Goal: Transaction & Acquisition: Purchase product/service

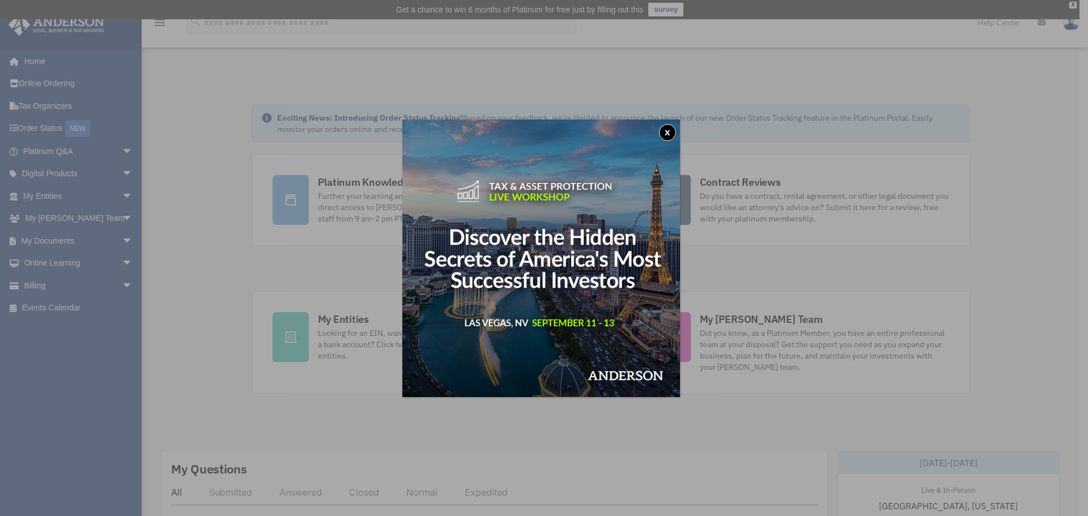
click at [671, 133] on button "x" at bounding box center [667, 132] width 17 height 17
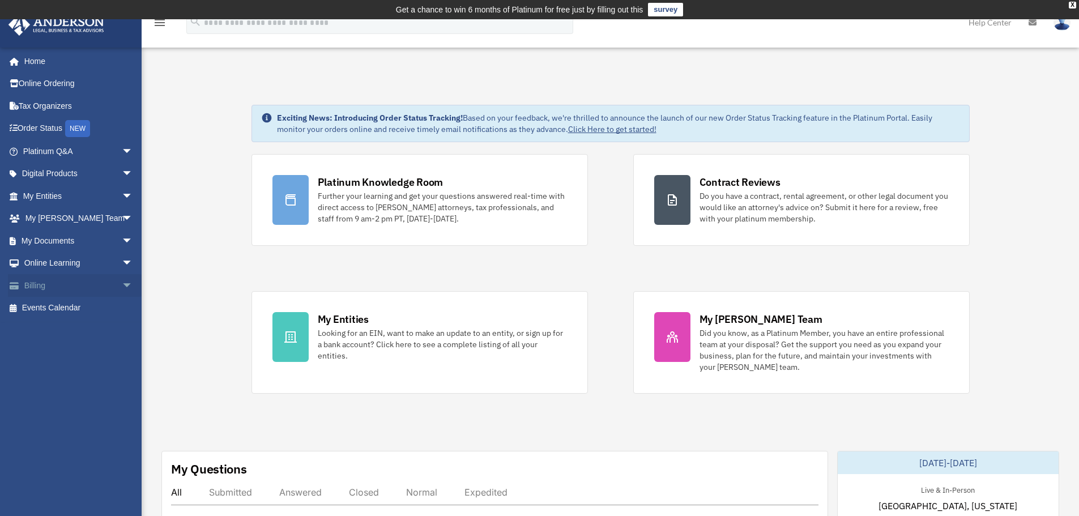
click at [122, 285] on span "arrow_drop_down" at bounding box center [133, 285] width 23 height 23
click at [81, 304] on link "$ Open Invoices" at bounding box center [83, 308] width 134 height 23
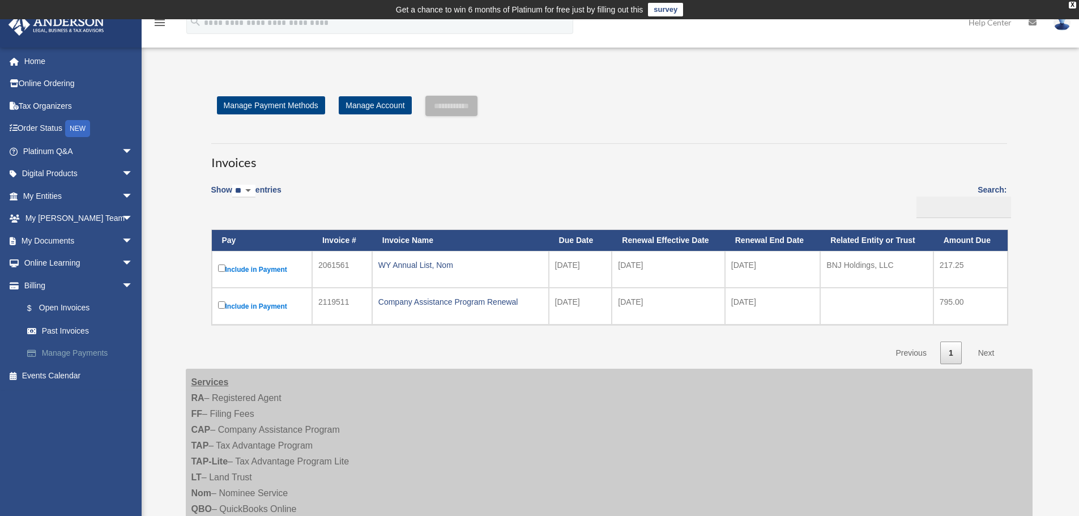
click at [62, 354] on link "Manage Payments" at bounding box center [83, 353] width 134 height 23
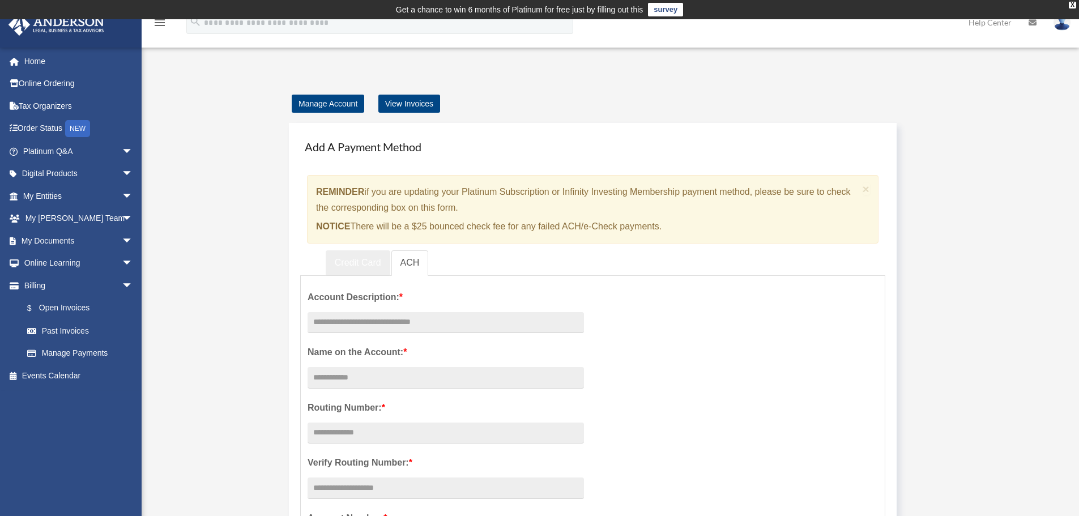
click at [358, 262] on link "Credit Card" at bounding box center [358, 262] width 65 height 25
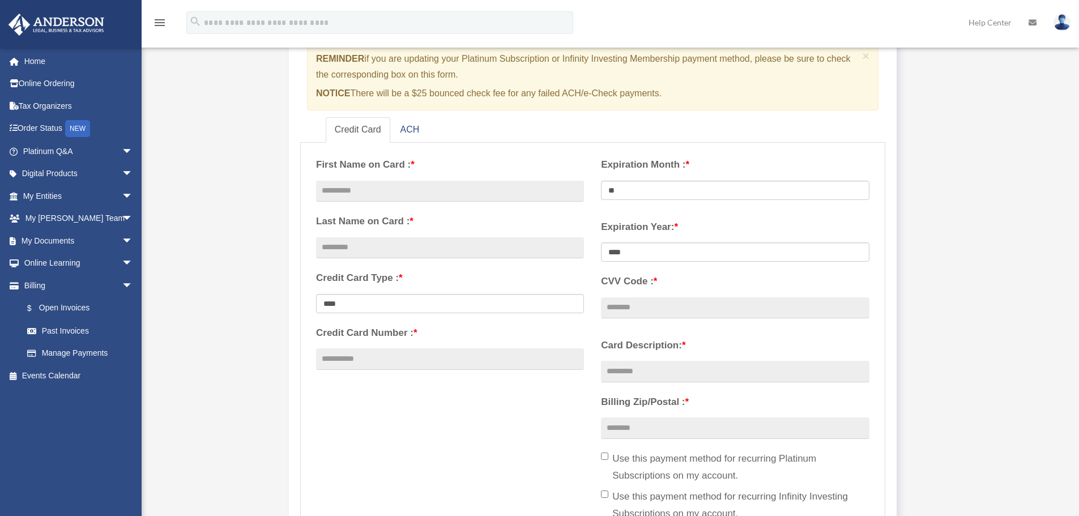
scroll to position [113, 0]
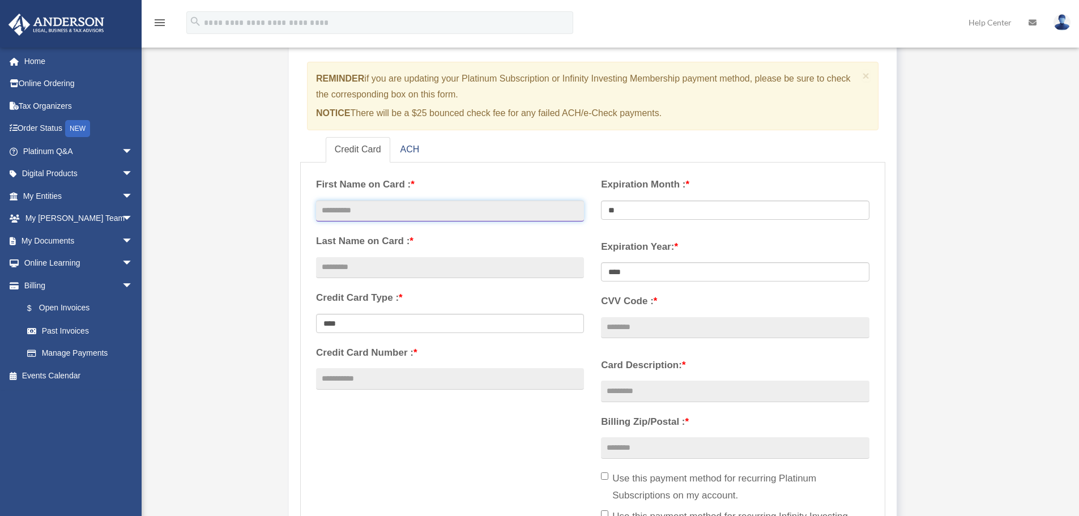
click at [382, 210] on input "text" at bounding box center [450, 212] width 268 height 22
type input "*******"
type input "******"
type input "**********"
select select "**"
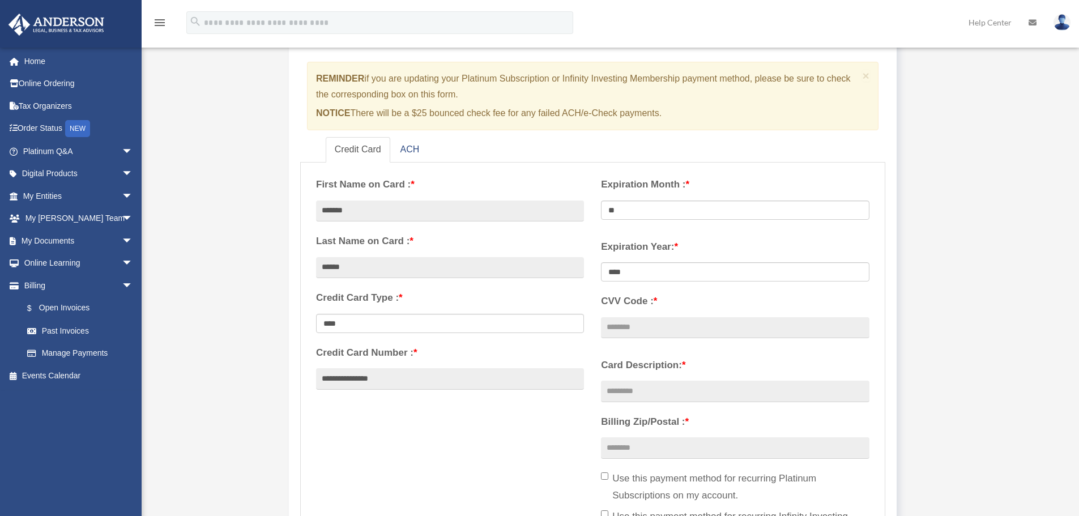
select select "****"
type input "***"
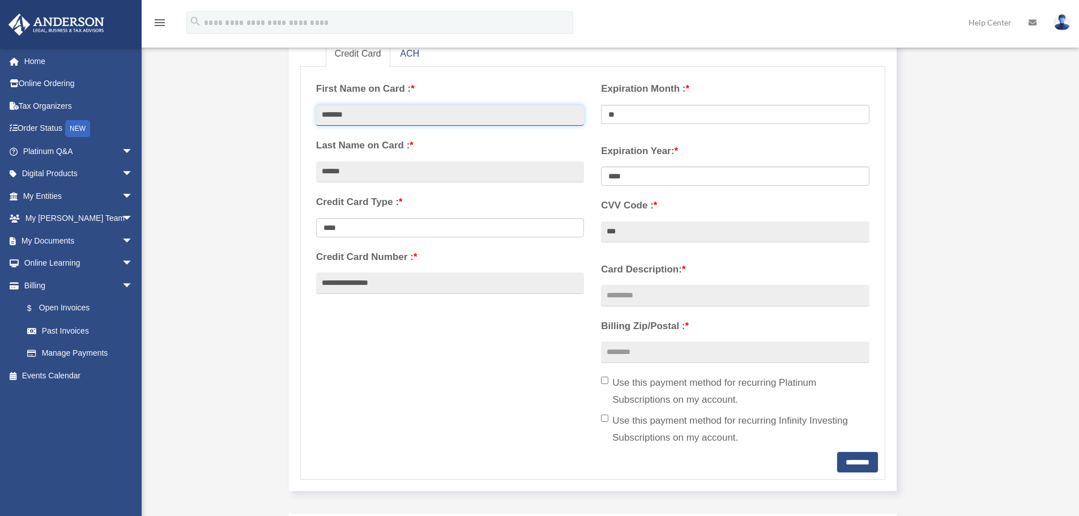
scroll to position [227, 0]
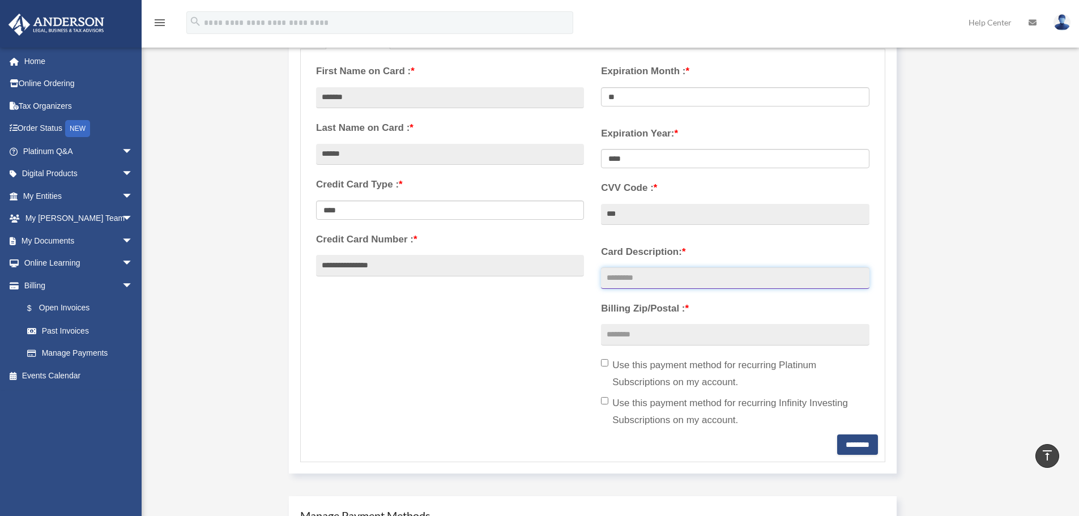
click at [715, 283] on input "Card Description: *" at bounding box center [735, 278] width 268 height 22
type input "*******"
click at [680, 333] on input "Billing Zip/Postal : *" at bounding box center [735, 335] width 268 height 22
type input "*****"
click at [848, 448] on input "********" at bounding box center [857, 445] width 41 height 20
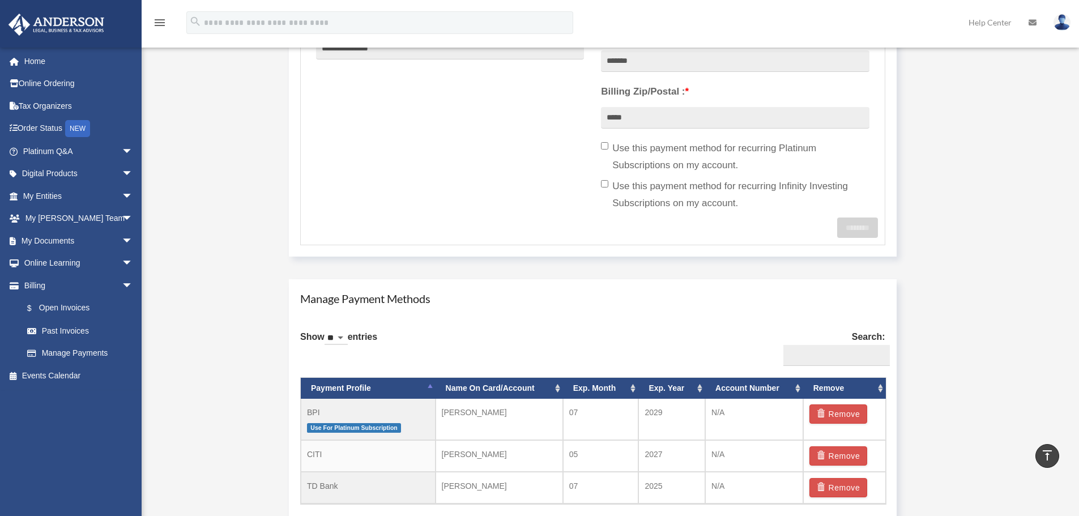
scroll to position [510, 0]
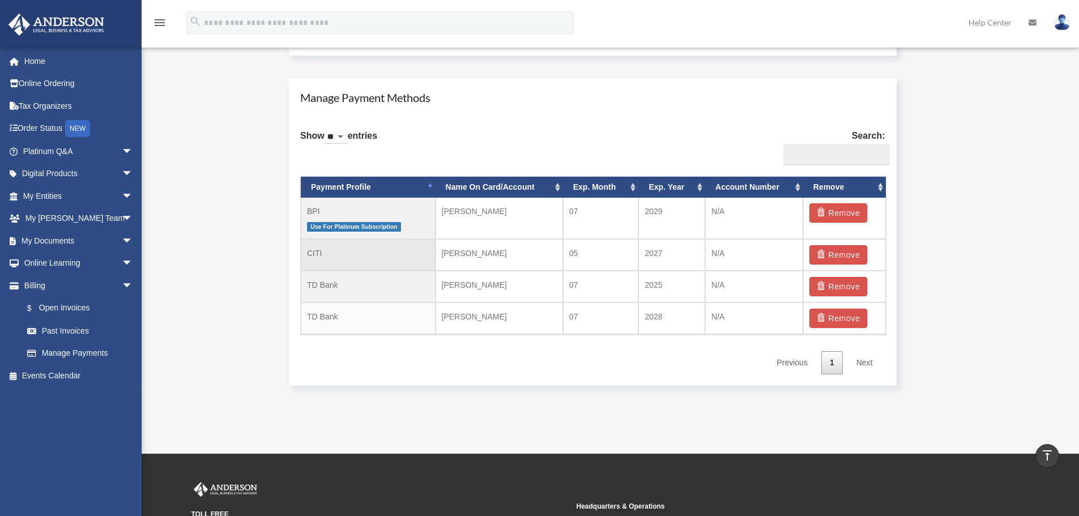
scroll to position [680, 0]
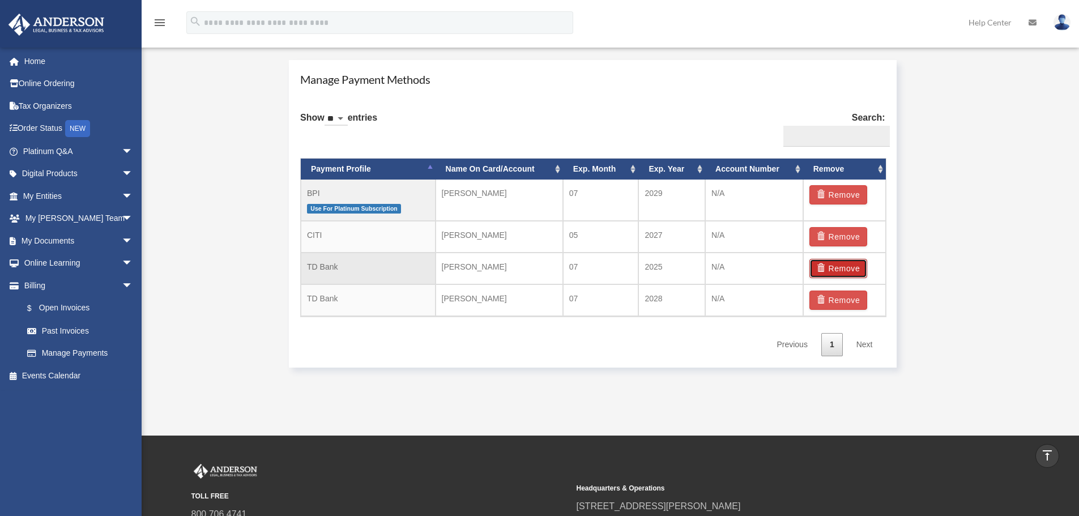
click at [846, 269] on button "Remove" at bounding box center [839, 268] width 58 height 19
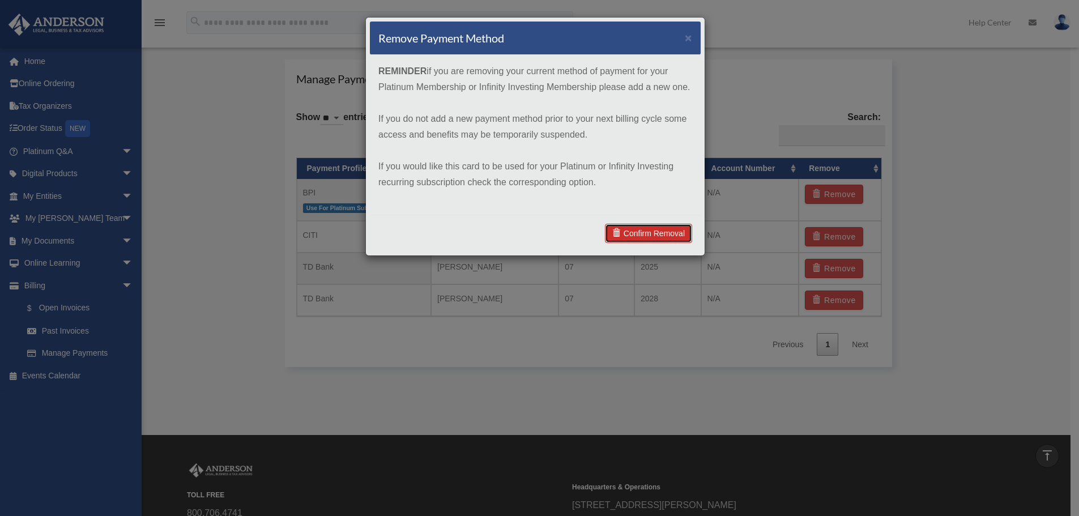
click at [657, 234] on link "Confirm Removal" at bounding box center [648, 233] width 87 height 19
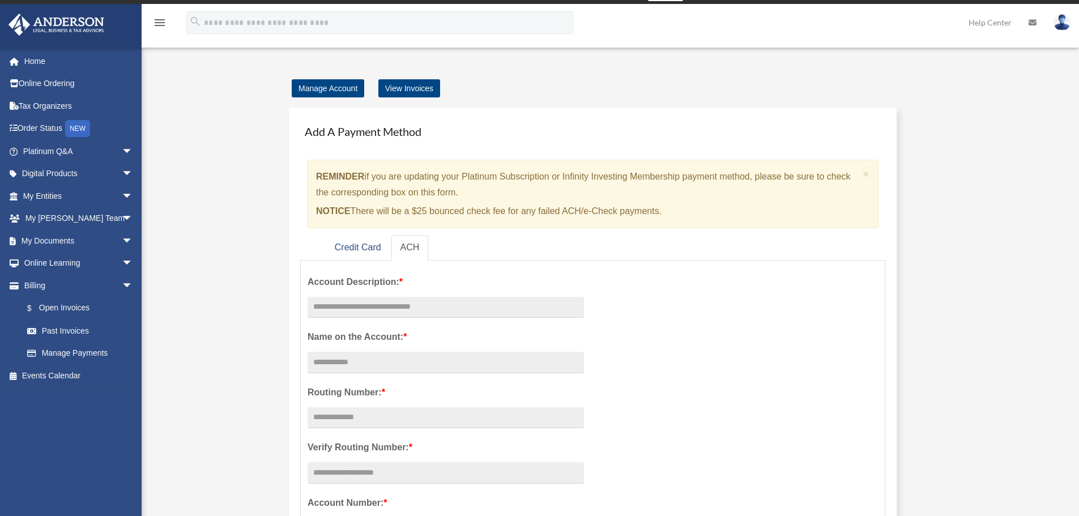
scroll to position [0, 0]
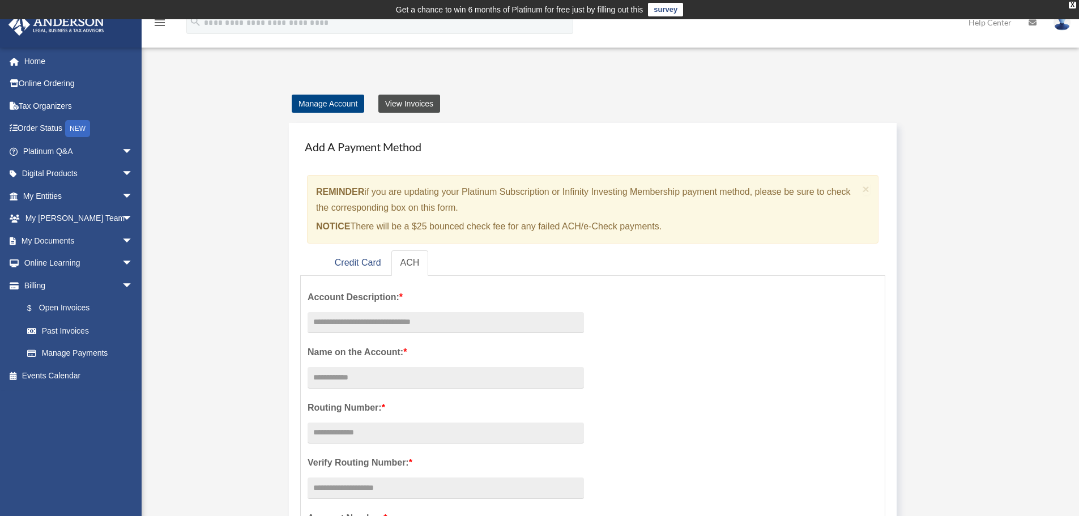
click at [399, 104] on link "View Invoices" at bounding box center [409, 104] width 62 height 18
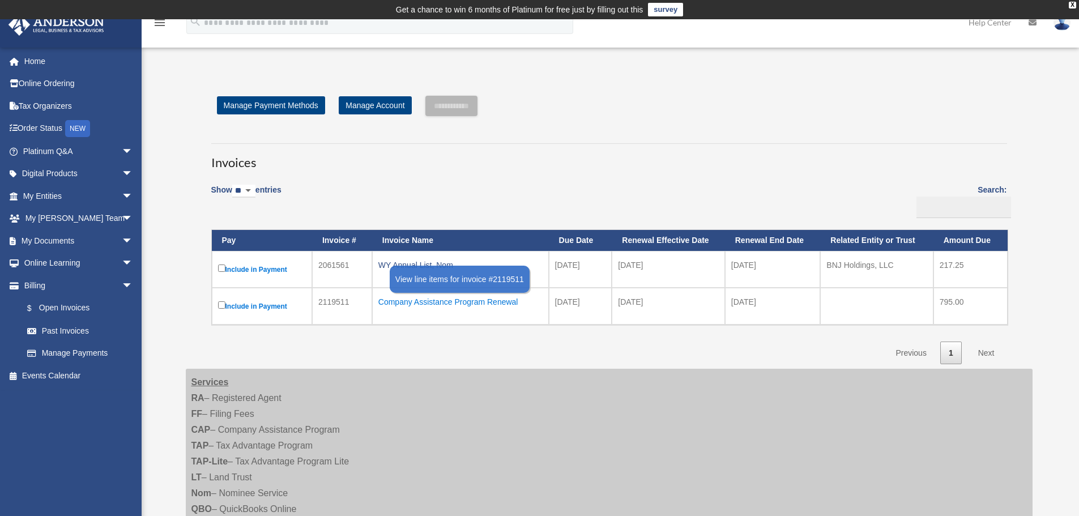
click at [471, 304] on div "Company Assistance Program Renewal" at bounding box center [460, 302] width 164 height 16
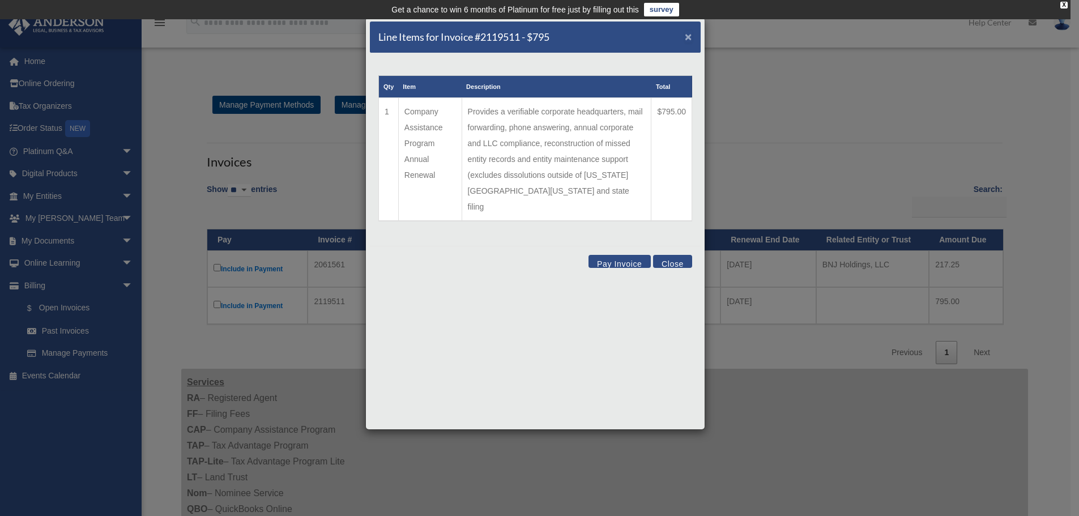
click at [691, 33] on span "×" at bounding box center [688, 36] width 7 height 13
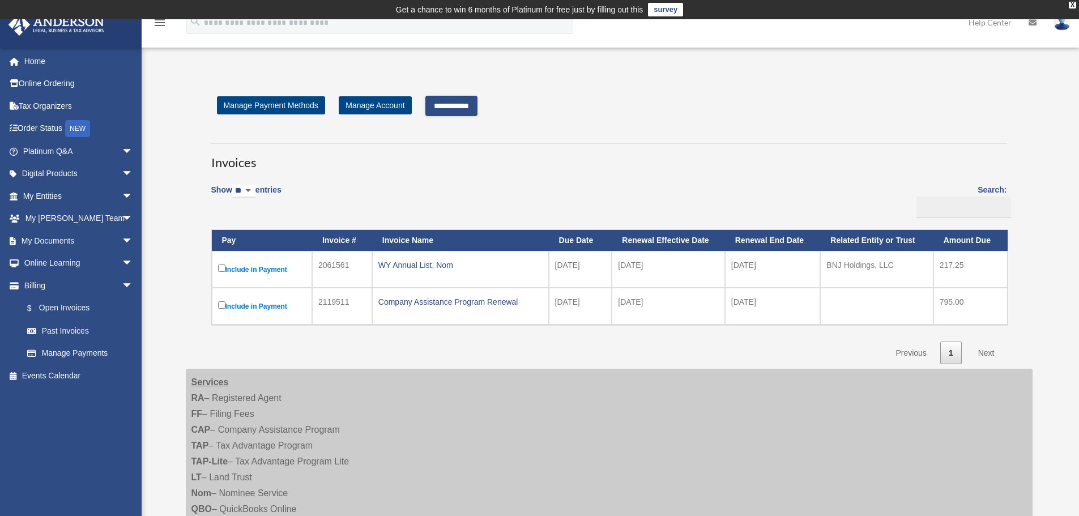
click at [461, 107] on input "**********" at bounding box center [451, 106] width 52 height 20
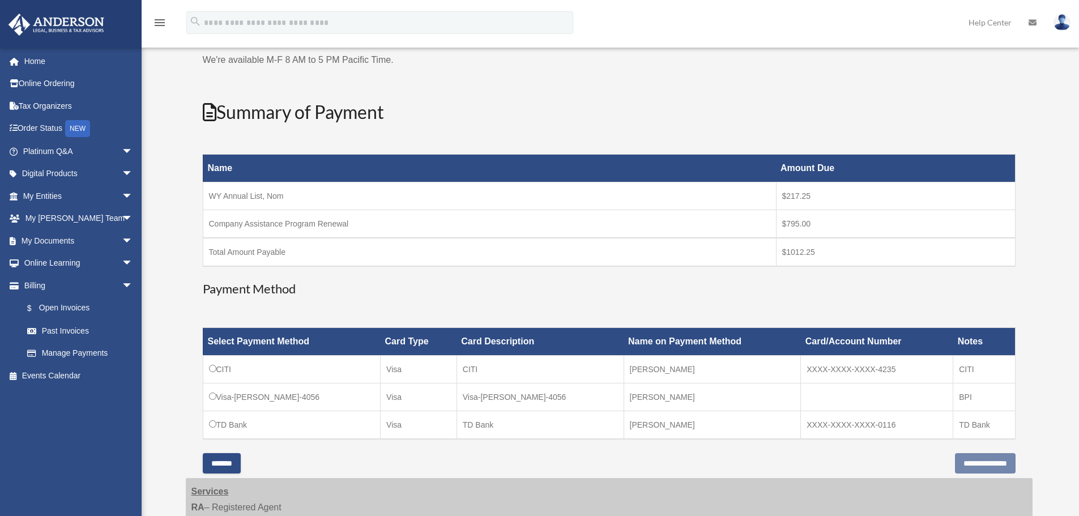
scroll to position [113, 0]
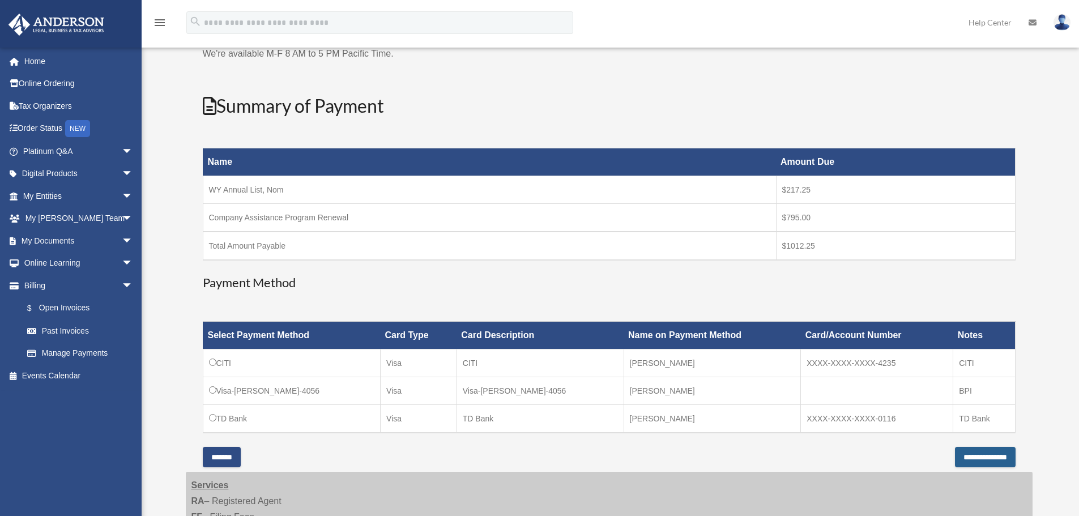
click at [963, 456] on input "**********" at bounding box center [985, 457] width 61 height 20
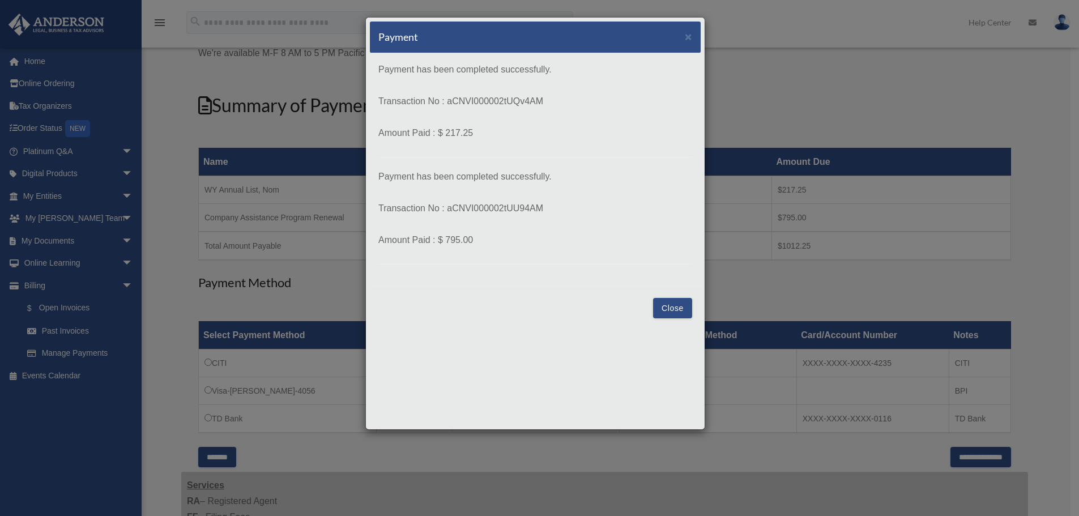
click at [675, 312] on button "Close" at bounding box center [672, 308] width 39 height 20
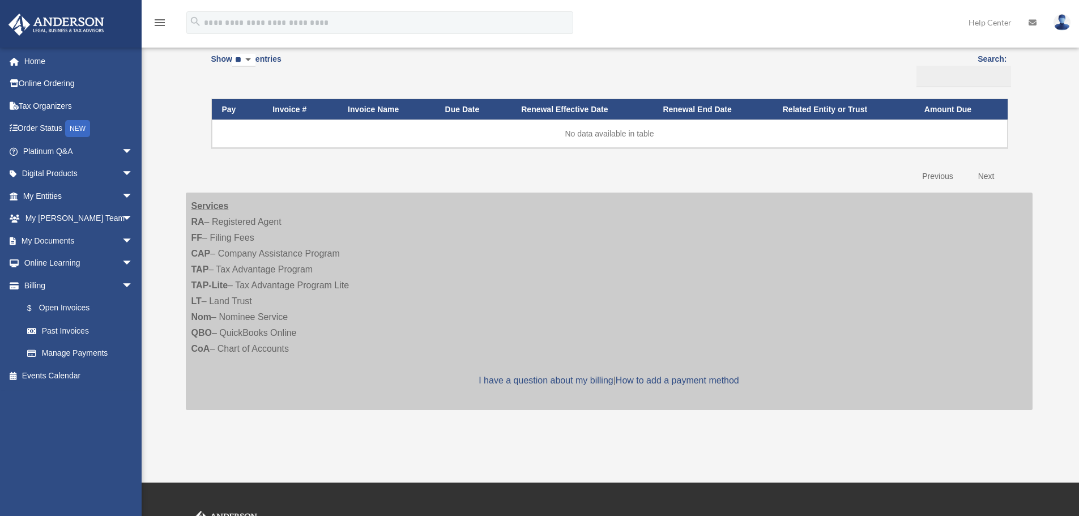
scroll to position [133, 0]
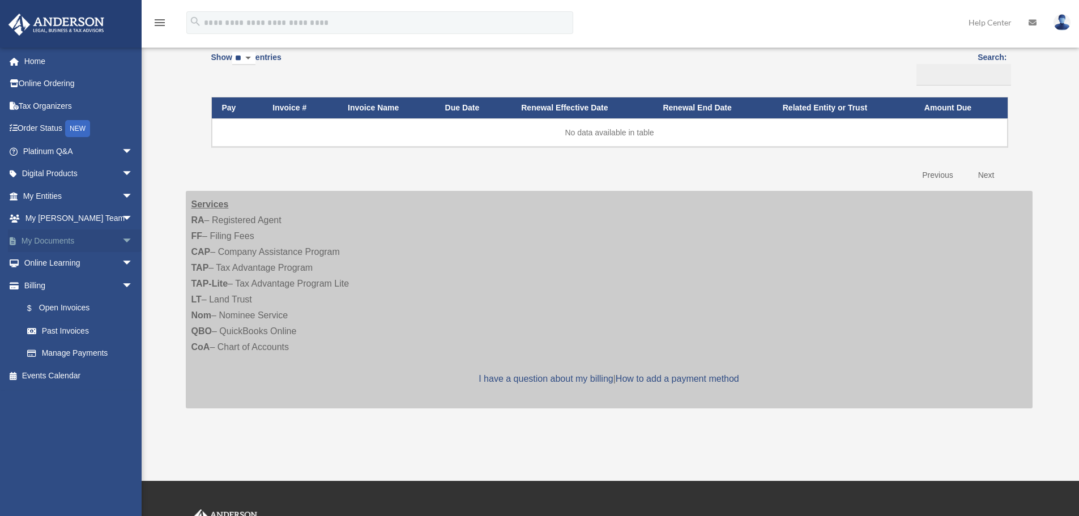
click at [122, 240] on span "arrow_drop_down" at bounding box center [133, 240] width 23 height 23
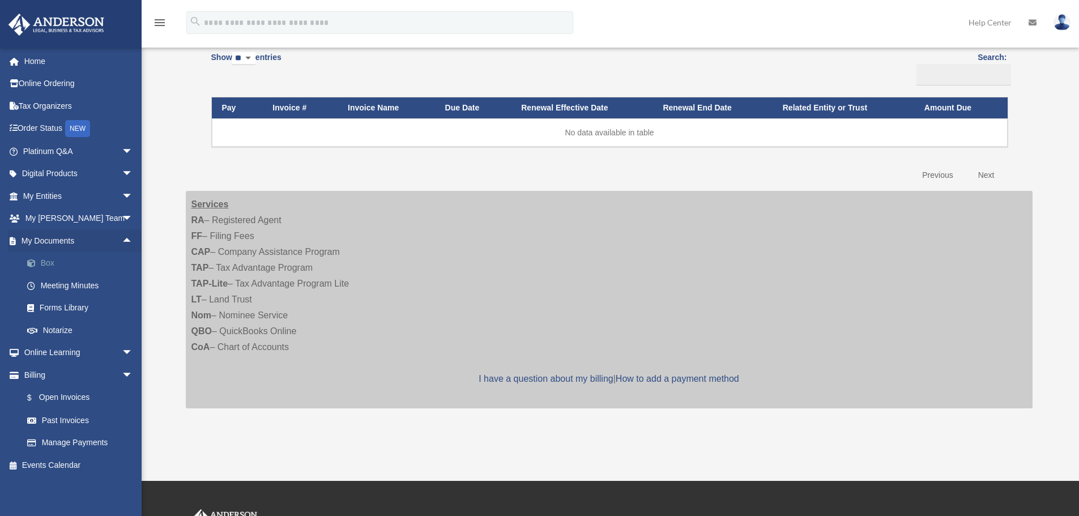
click at [47, 261] on link "Box" at bounding box center [83, 263] width 134 height 23
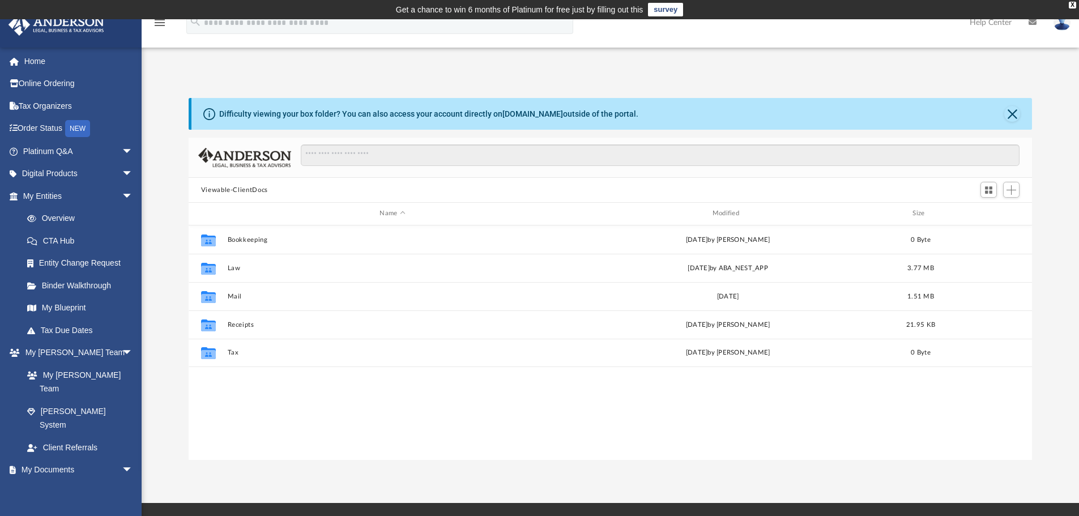
scroll to position [249, 835]
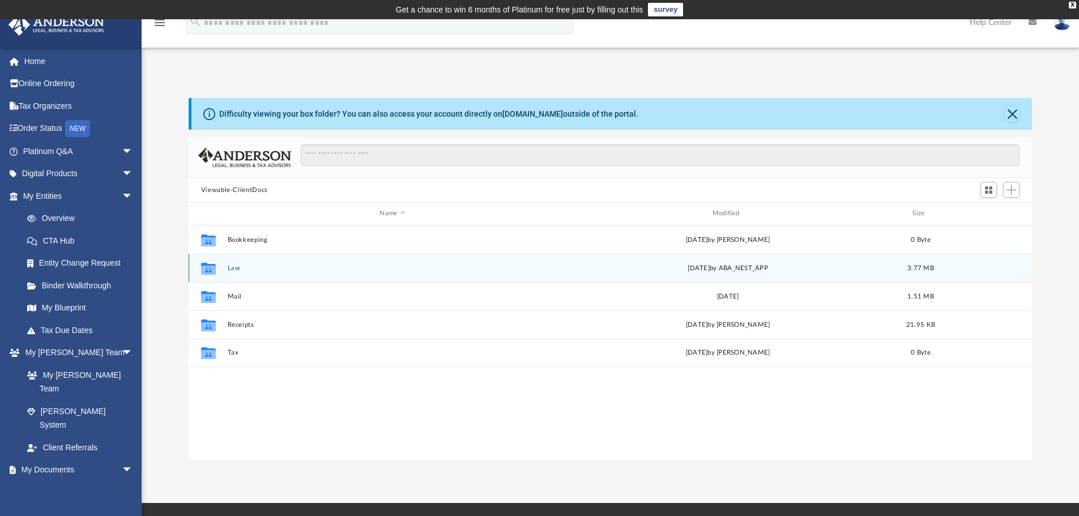
click at [219, 268] on div "Collaborated Folder" at bounding box center [208, 268] width 28 height 18
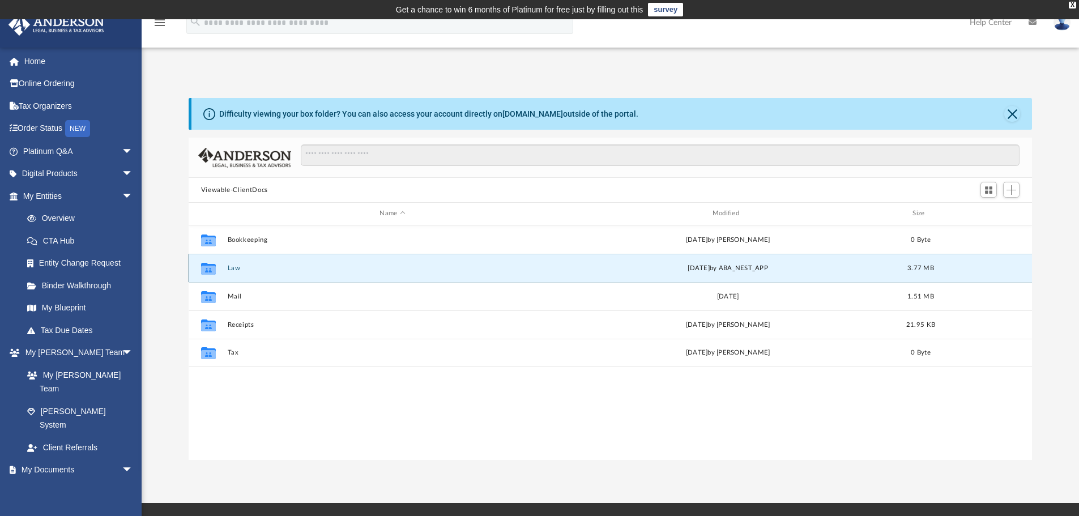
click at [207, 269] on icon "grid" at bounding box center [208, 268] width 15 height 12
click at [237, 268] on button "Law" at bounding box center [392, 268] width 330 height 7
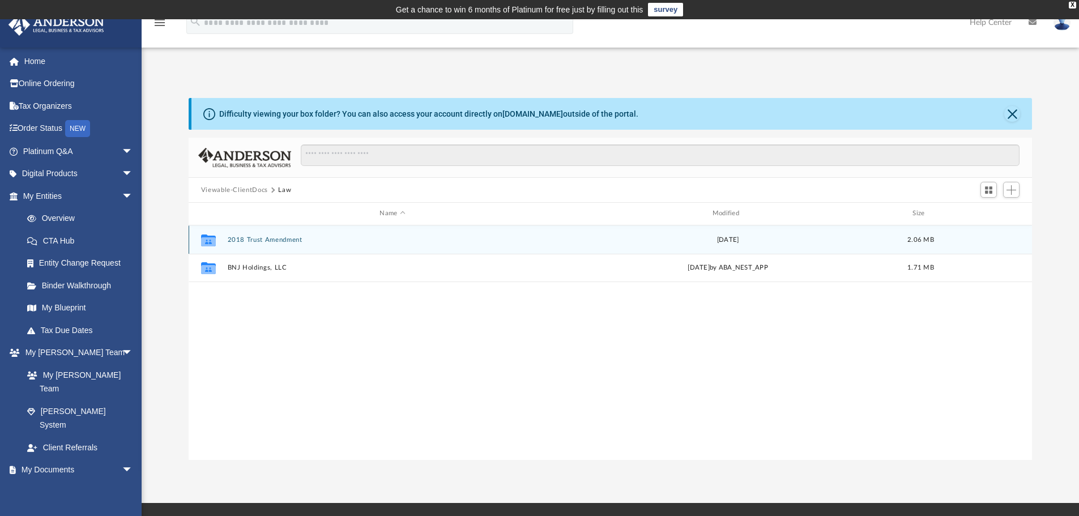
click at [267, 239] on button "2018 Trust Amendment" at bounding box center [392, 239] width 330 height 7
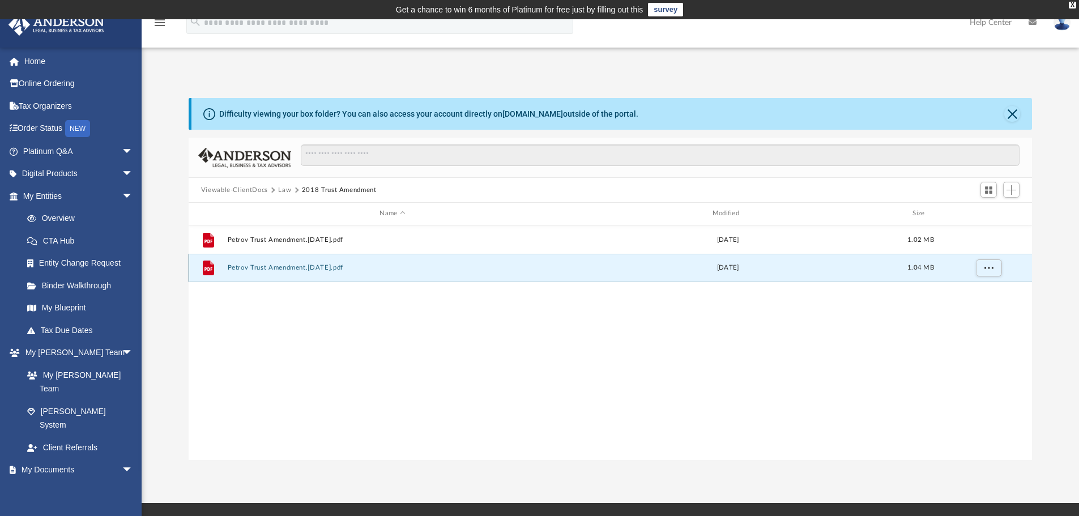
click at [295, 267] on button "Petrov Trust Amendment.02.15.18.pdf" at bounding box center [392, 267] width 330 height 7
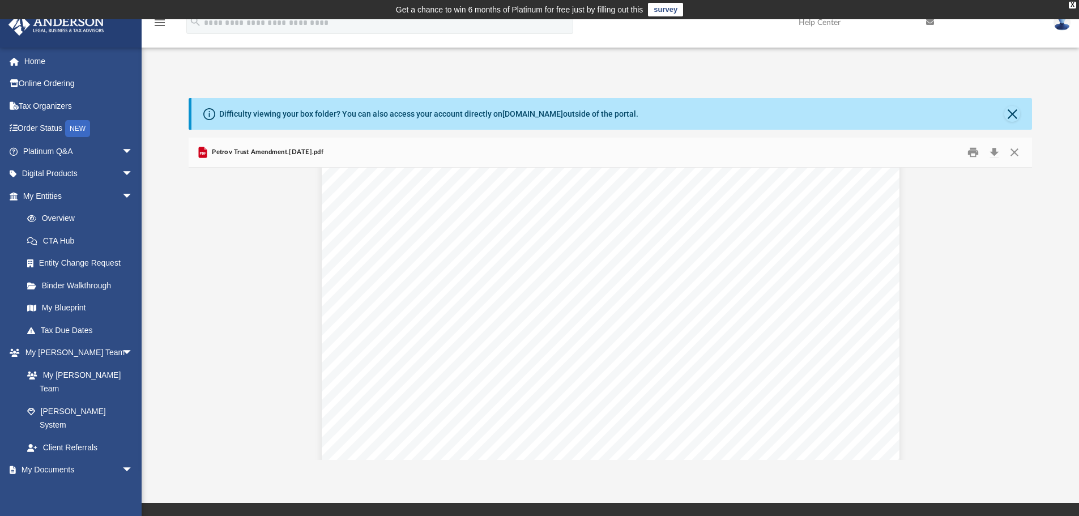
scroll to position [57, 0]
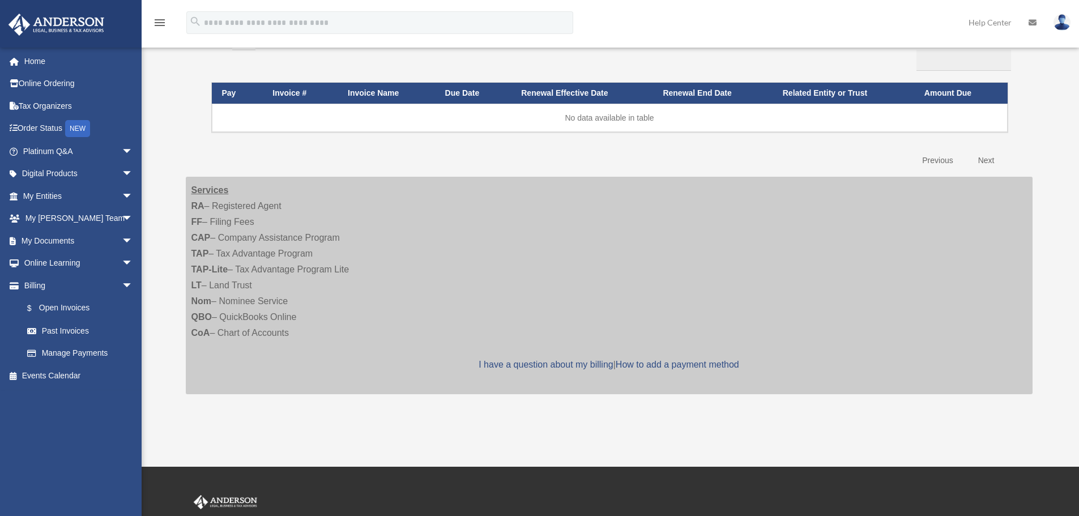
scroll to position [152, 0]
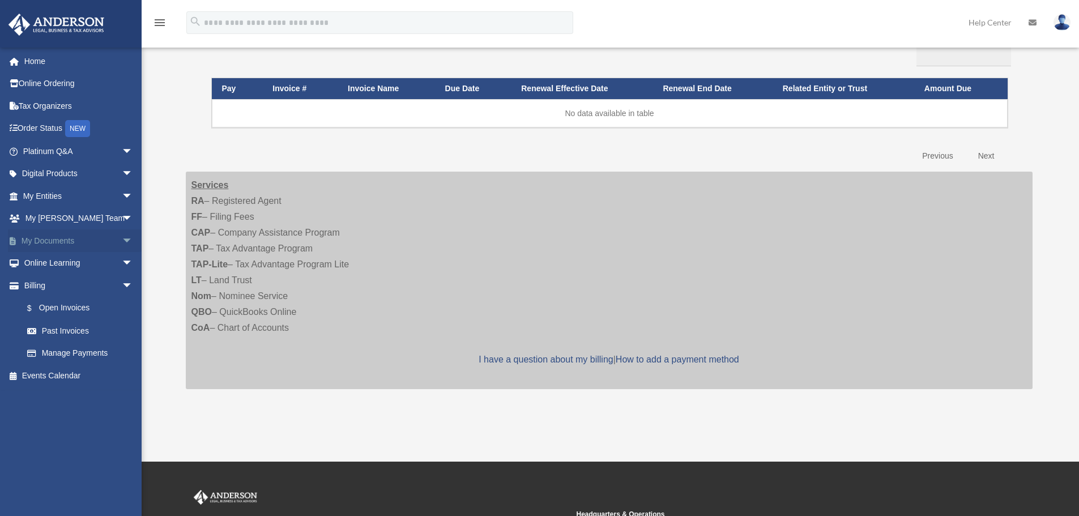
click at [122, 240] on span "arrow_drop_down" at bounding box center [133, 240] width 23 height 23
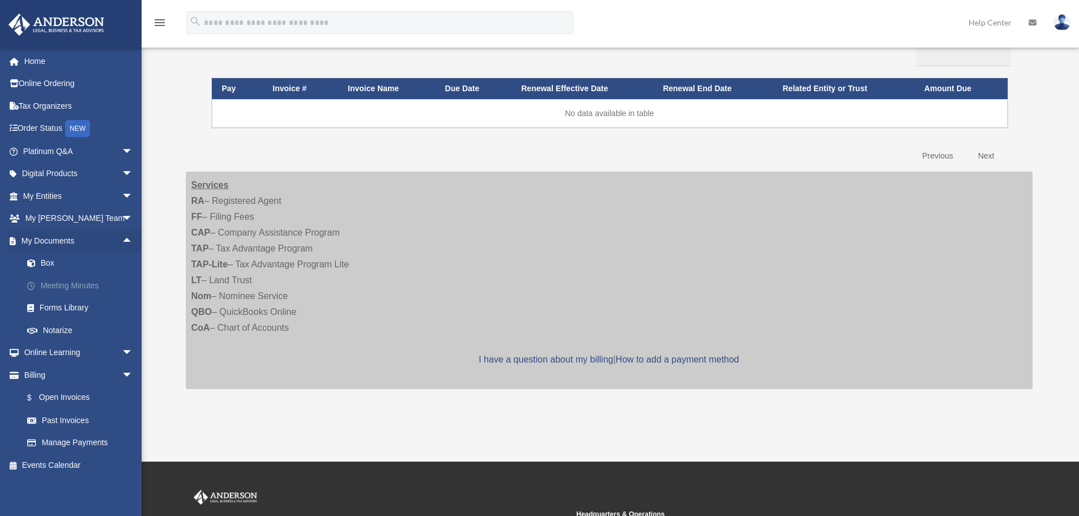
click at [84, 285] on link "Meeting Minutes" at bounding box center [83, 285] width 134 height 23
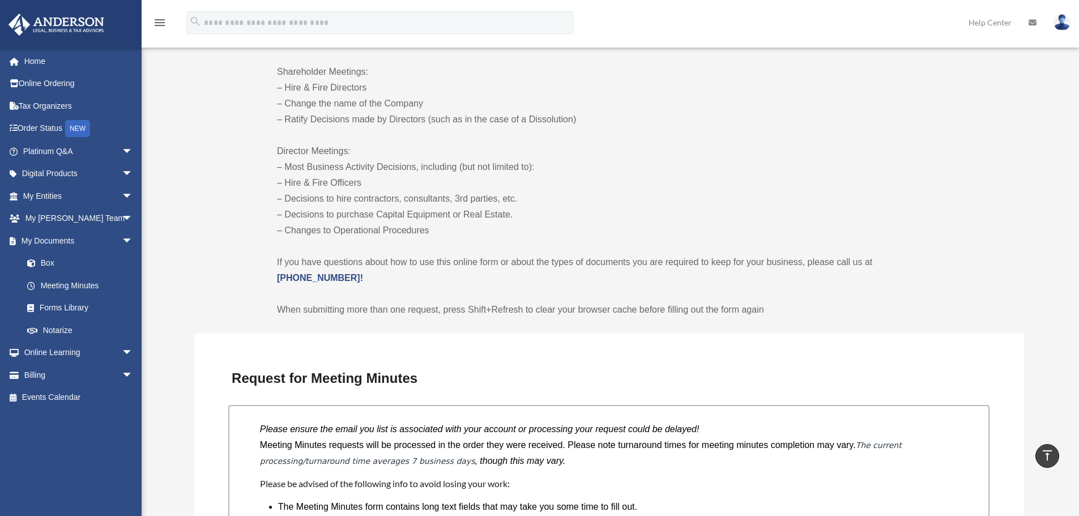
scroll to position [567, 0]
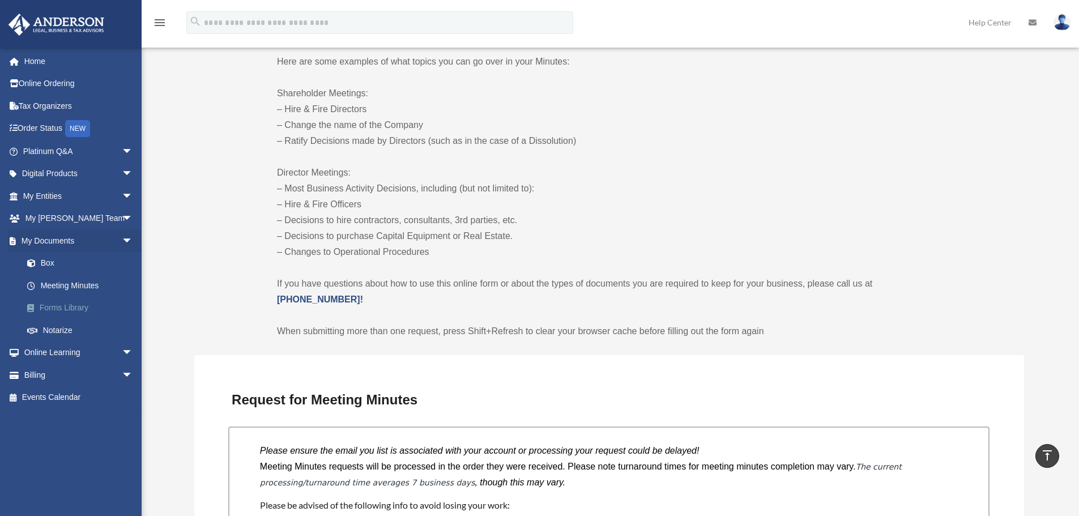
click at [78, 305] on link "Forms Library" at bounding box center [83, 308] width 134 height 23
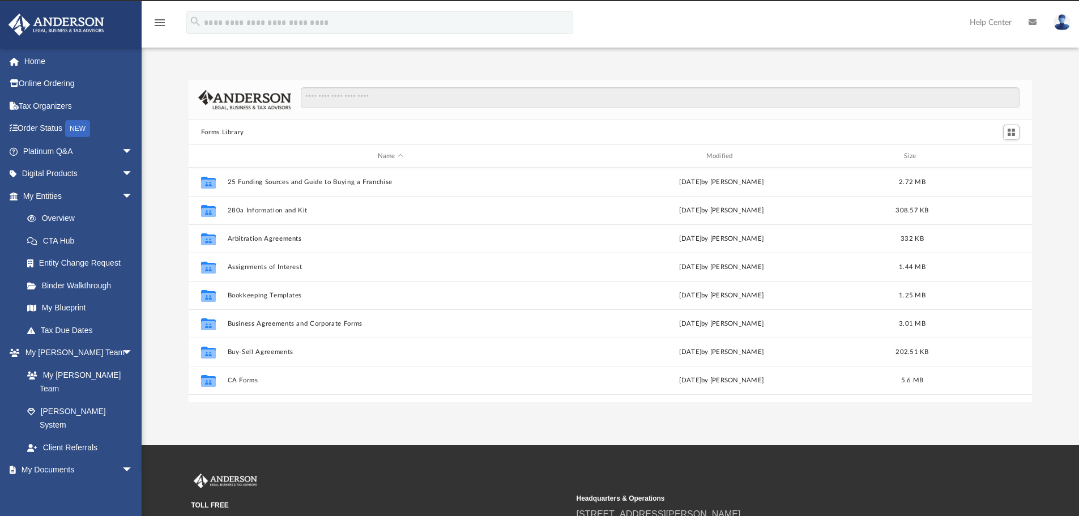
scroll to position [249, 835]
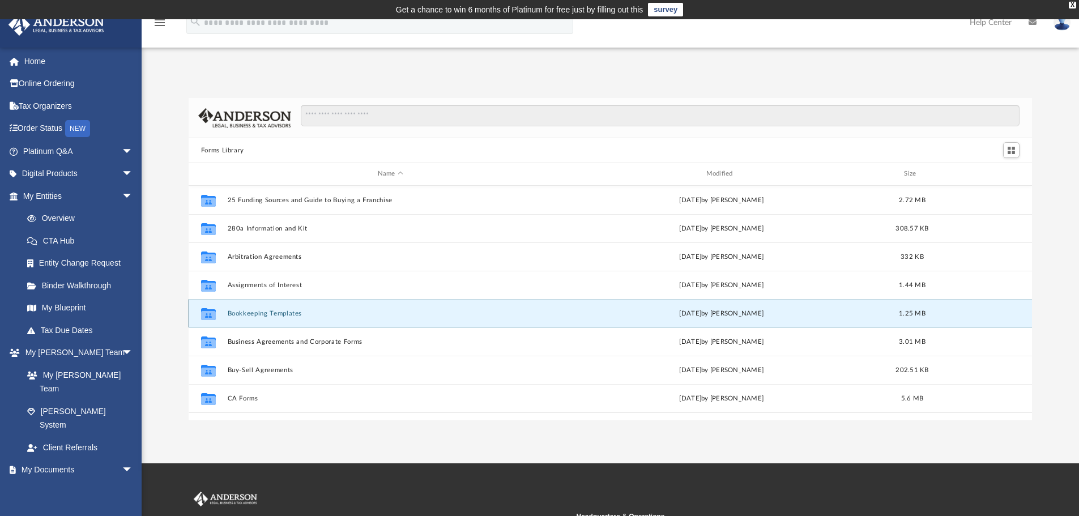
click at [242, 312] on button "Bookkeeping Templates" at bounding box center [390, 313] width 326 height 7
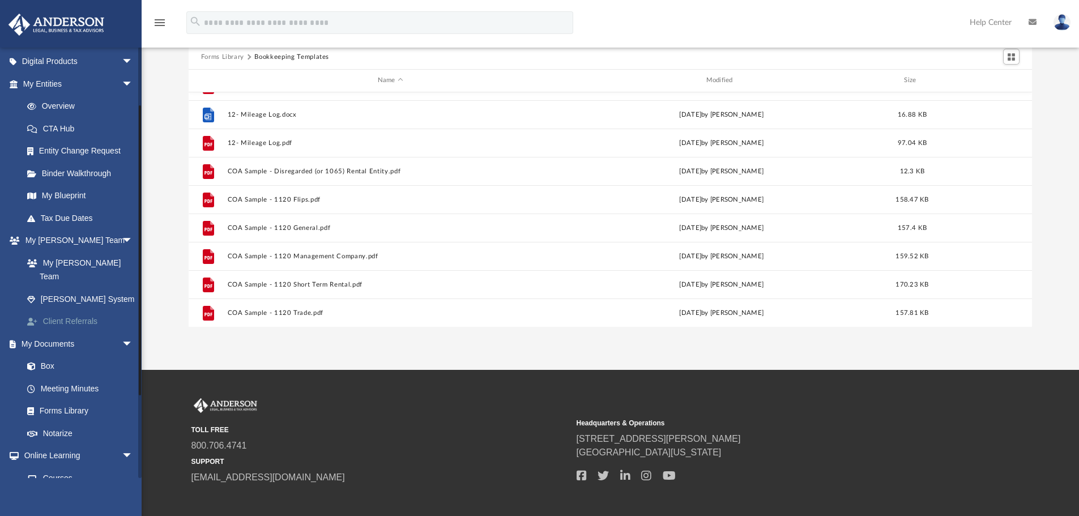
scroll to position [113, 0]
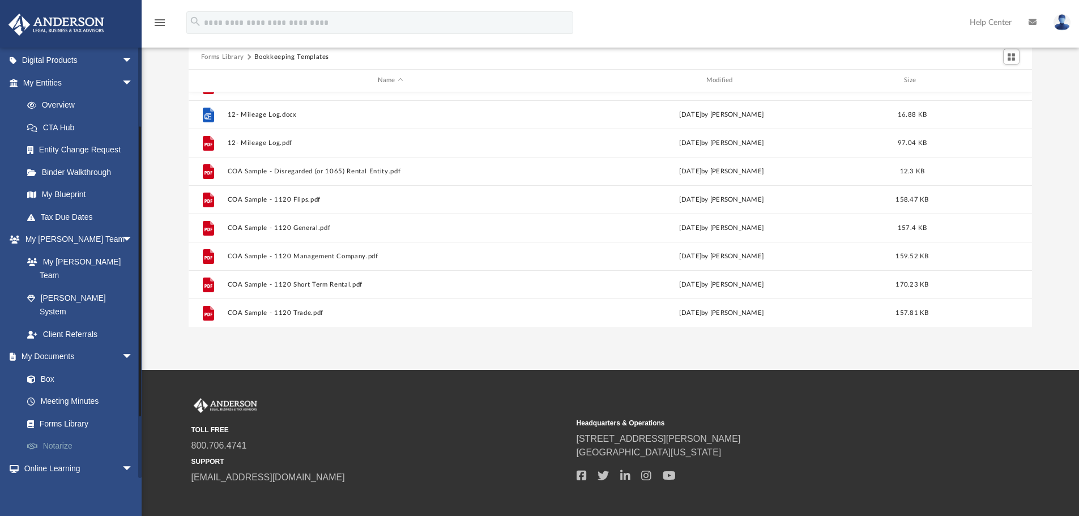
click at [62, 435] on link "Notarize" at bounding box center [83, 446] width 134 height 23
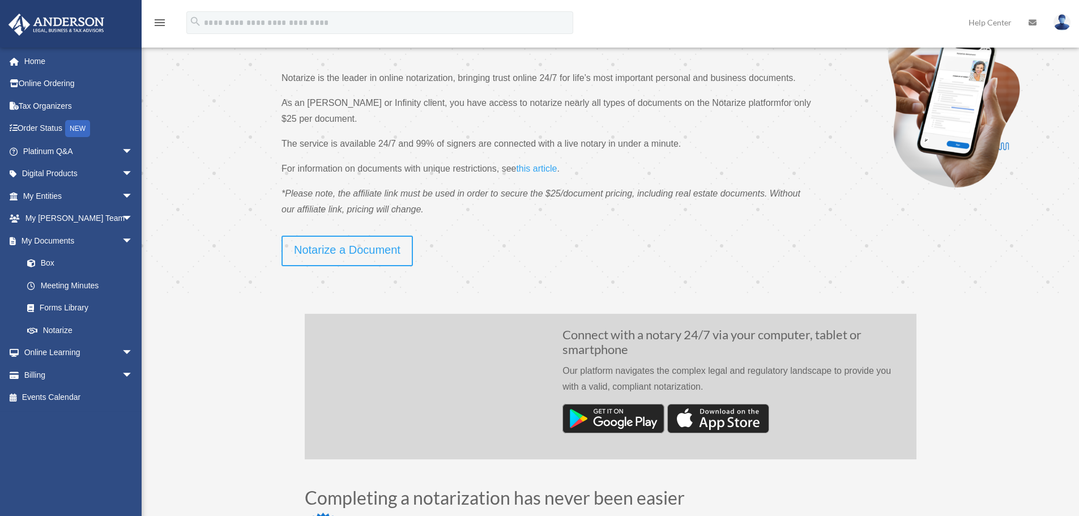
scroll to position [113, 0]
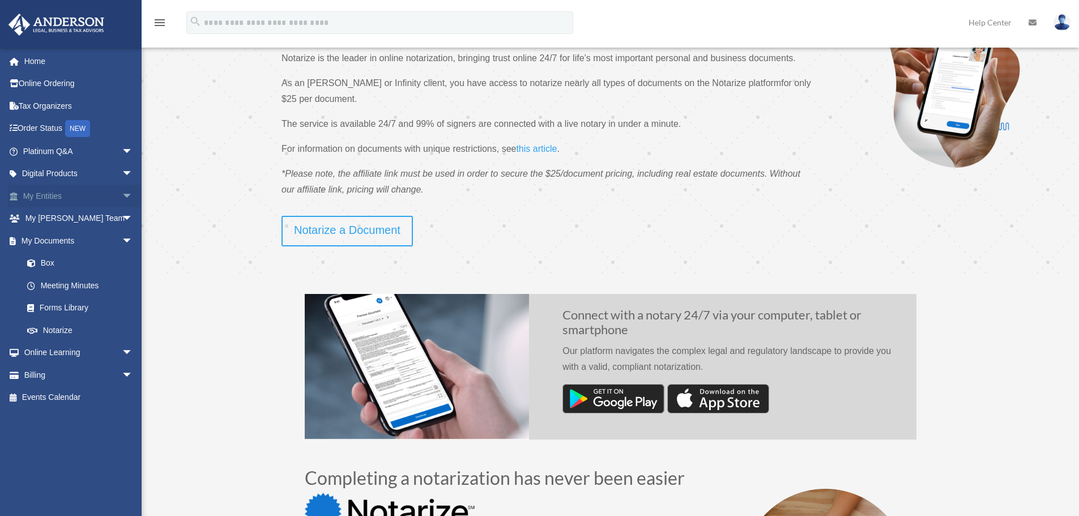
click at [122, 192] on span "arrow_drop_down" at bounding box center [133, 196] width 23 height 23
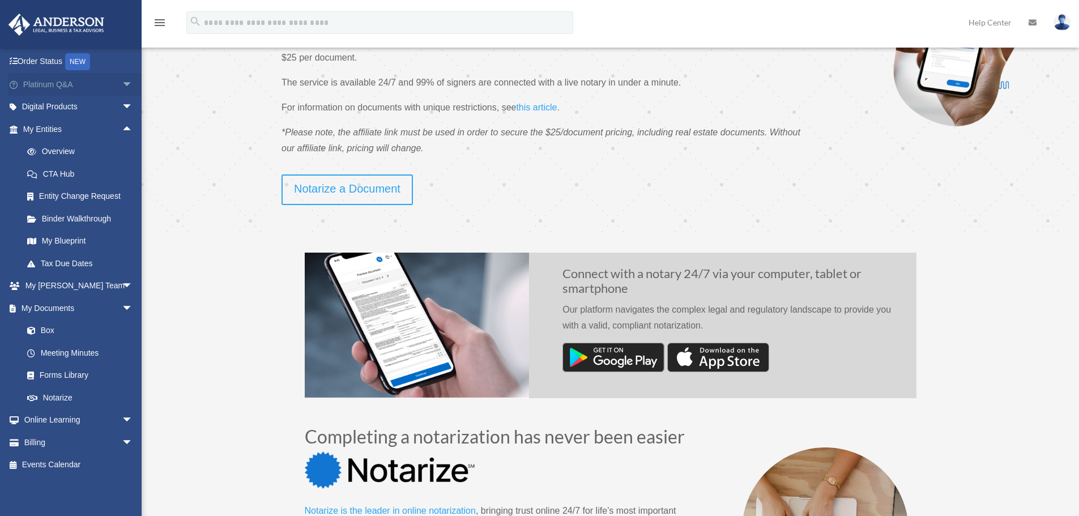
scroll to position [170, 0]
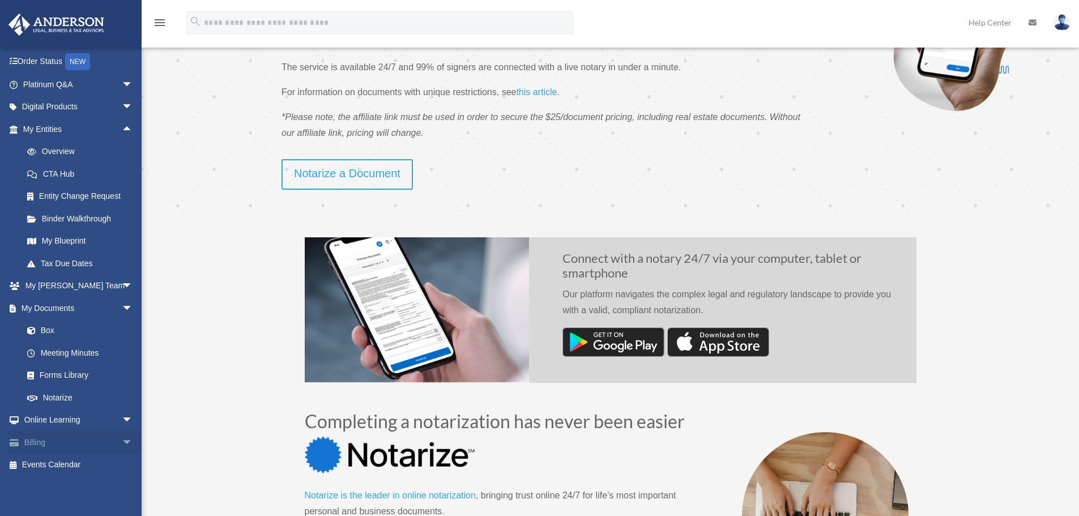
click at [122, 444] on span "arrow_drop_down" at bounding box center [133, 442] width 23 height 23
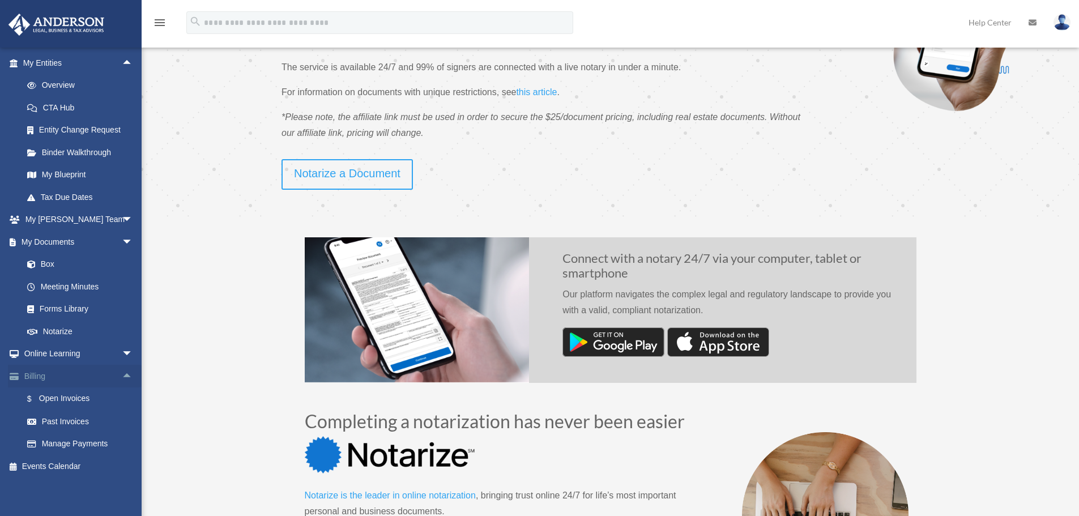
scroll to position [134, 0]
click at [61, 395] on link "$ Open Invoices" at bounding box center [83, 397] width 134 height 23
